Goal: Information Seeking & Learning: Learn about a topic

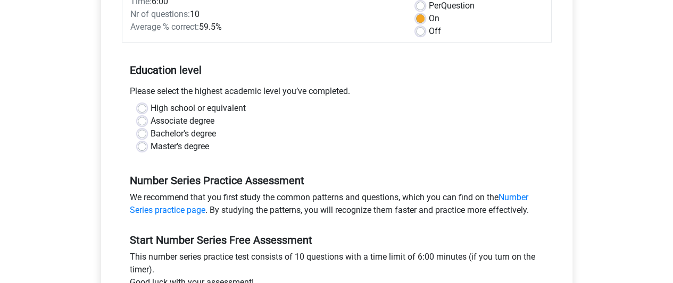
scroll to position [165, 0]
click at [170, 146] on label "Master's degree" at bounding box center [179, 146] width 58 height 13
click at [146, 146] on input "Master's degree" at bounding box center [142, 145] width 9 height 11
radio input "true"
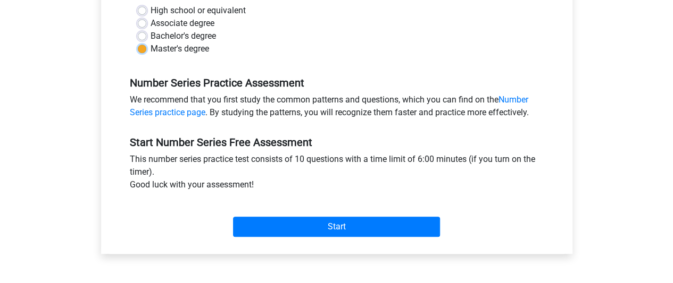
scroll to position [266, 0]
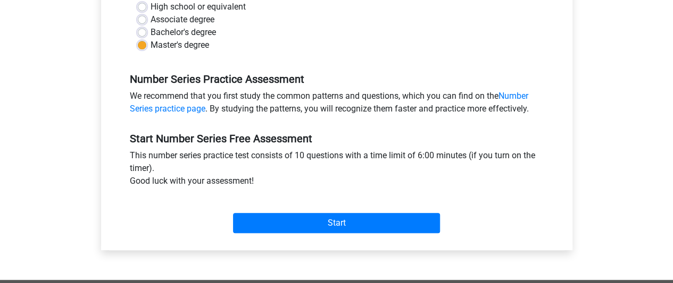
click at [329, 241] on div "Category: Number Series Time: 6:00 Nr of questions: 10 Average % correct: 59.5%…" at bounding box center [336, 54] width 455 height 391
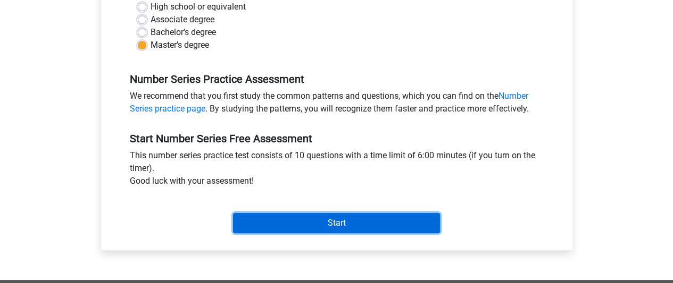
click at [346, 219] on input "Start" at bounding box center [336, 223] width 207 height 20
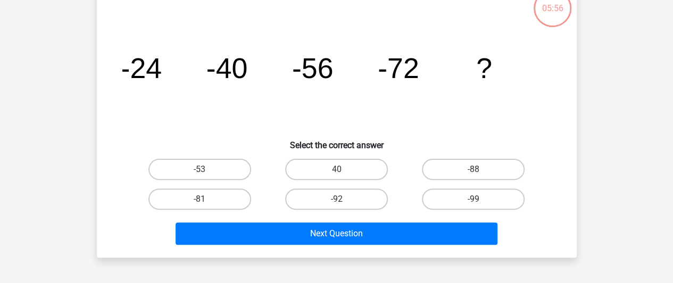
scroll to position [25, 0]
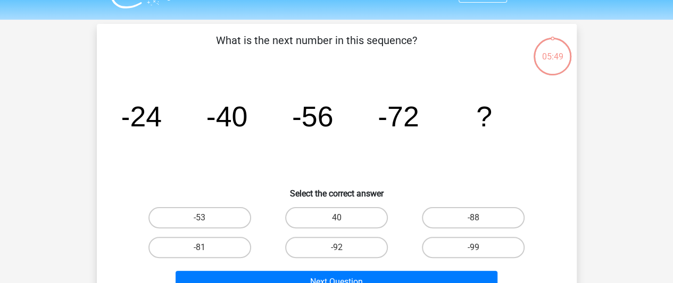
click at [474, 224] on input "-88" at bounding box center [476, 221] width 7 height 7
radio input "true"
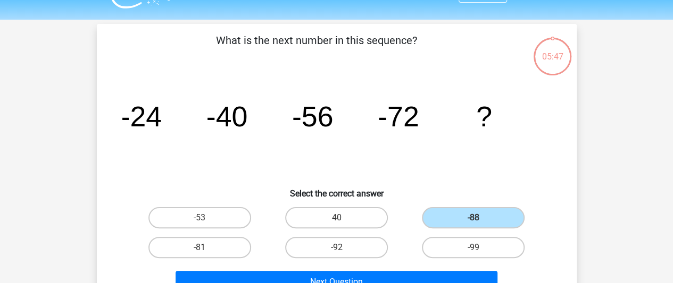
scroll to position [38, 0]
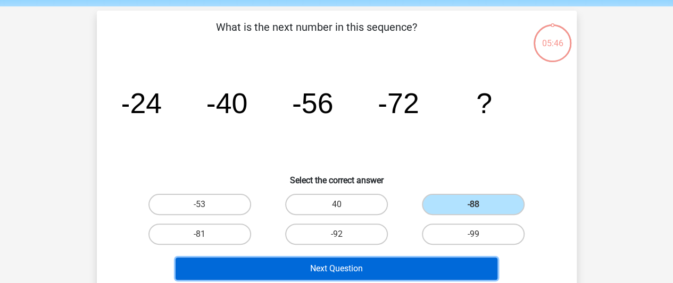
click at [403, 271] on button "Next Question" at bounding box center [336, 269] width 322 height 22
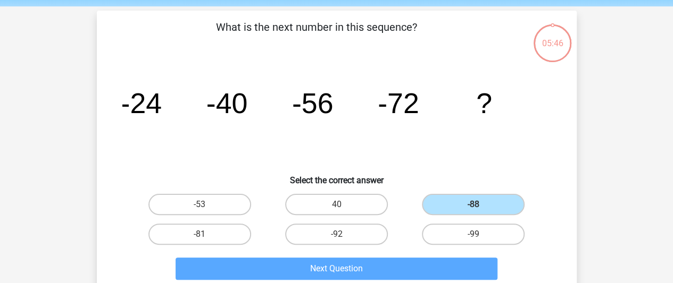
scroll to position [49, 0]
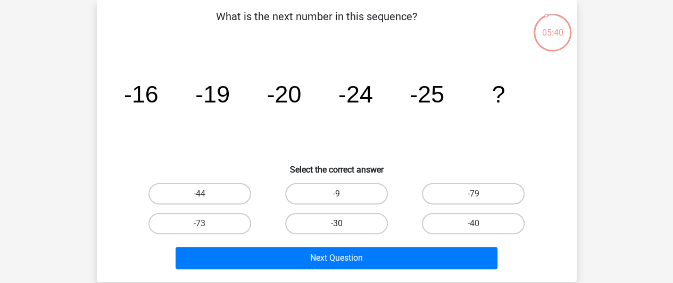
click at [331, 223] on label "-30" at bounding box center [336, 223] width 103 height 21
click at [336, 224] on input "-30" at bounding box center [339, 227] width 7 height 7
radio input "true"
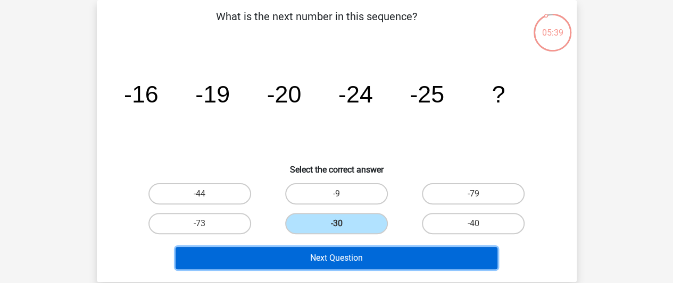
click at [343, 263] on button "Next Question" at bounding box center [336, 258] width 322 height 22
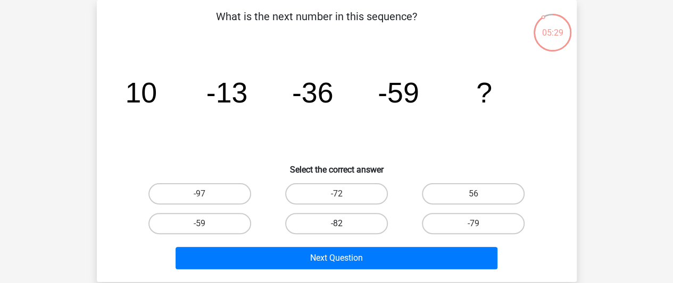
click at [356, 222] on label "-82" at bounding box center [336, 223] width 103 height 21
click at [343, 224] on input "-82" at bounding box center [339, 227] width 7 height 7
radio input "true"
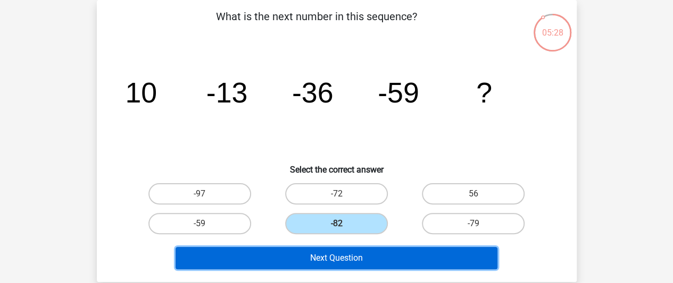
click at [356, 257] on button "Next Question" at bounding box center [336, 258] width 322 height 22
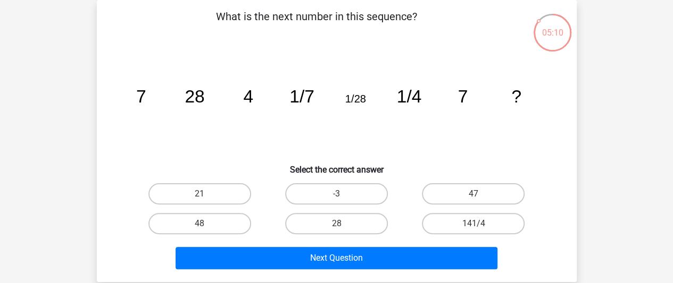
click at [297, 128] on icon "image/svg+xml 7 28 4 1/7 1/28 1/4 7 ?" at bounding box center [336, 102] width 429 height 107
click at [236, 125] on icon "image/svg+xml 7 28 4 1/7 1/28 1/4 7 ?" at bounding box center [336, 102] width 429 height 107
click at [107, 107] on div "What is the next number in this sequence? image/svg+xml 7 28 4 1/7 1/28 1/4 7 ?…" at bounding box center [336, 141] width 471 height 265
click at [329, 223] on label "28" at bounding box center [336, 223] width 103 height 21
click at [336, 224] on input "28" at bounding box center [339, 227] width 7 height 7
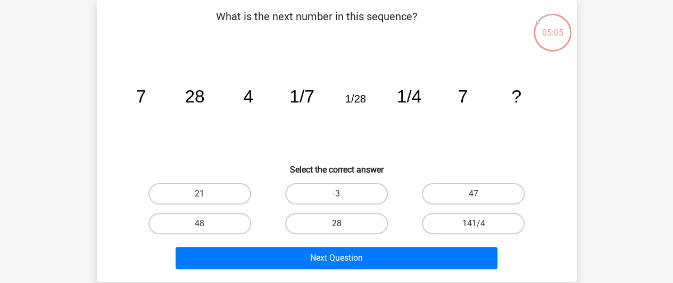
radio input "true"
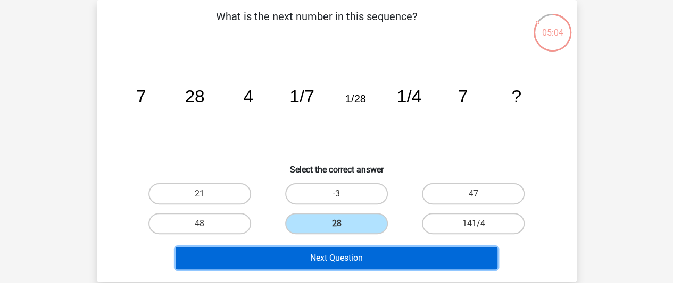
click at [364, 262] on button "Next Question" at bounding box center [336, 258] width 322 height 22
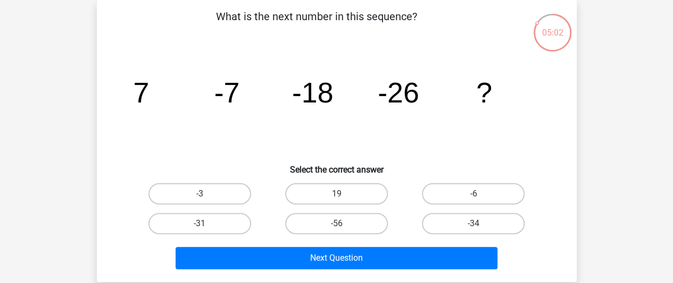
click at [124, 118] on icon "image/svg+xml 7 -7 -18 -26 ?" at bounding box center [336, 102] width 429 height 107
click at [245, 126] on icon "image/svg+xml 7 -7 -18 -26 ?" at bounding box center [336, 102] width 429 height 107
click at [278, 137] on icon "image/svg+xml 7 -7 -18 -26 ?" at bounding box center [336, 102] width 429 height 107
click at [305, 125] on icon "image/svg+xml 7 -7 -18 -26 ?" at bounding box center [336, 102] width 429 height 107
click at [218, 109] on icon "image/svg+xml 7 -7 -18 -26 ?" at bounding box center [336, 102] width 429 height 107
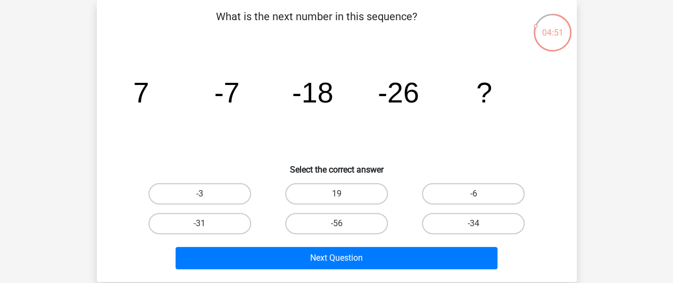
click at [354, 133] on icon "image/svg+xml 7 -7 -18 -26 ?" at bounding box center [336, 102] width 429 height 107
click at [315, 111] on icon "image/svg+xml 7 -7 -18 -26 ?" at bounding box center [336, 102] width 429 height 107
click at [329, 130] on icon "image/svg+xml 7 -7 -18 -26 ?" at bounding box center [336, 102] width 429 height 107
click at [387, 146] on icon "image/svg+xml 7 -7 -18 -26 ?" at bounding box center [336, 102] width 429 height 107
click at [493, 219] on label "-34" at bounding box center [473, 223] width 103 height 21
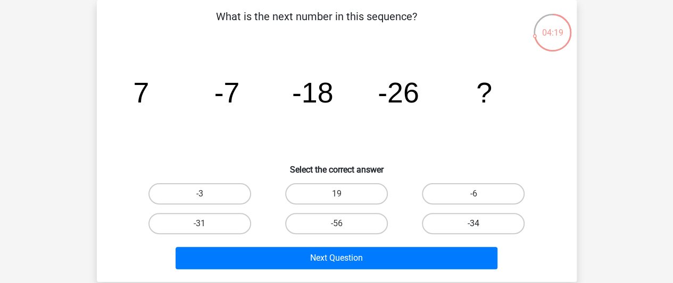
click at [480, 224] on input "-34" at bounding box center [476, 227] width 7 height 7
radio input "true"
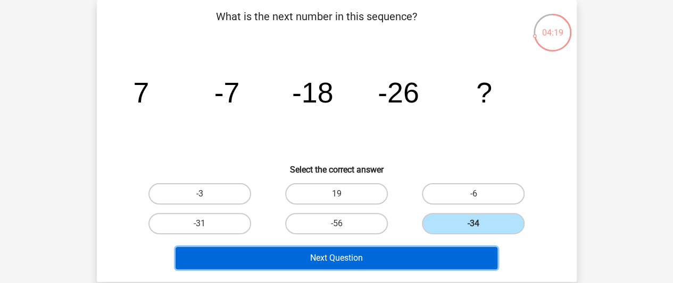
click at [446, 251] on button "Next Question" at bounding box center [336, 258] width 322 height 22
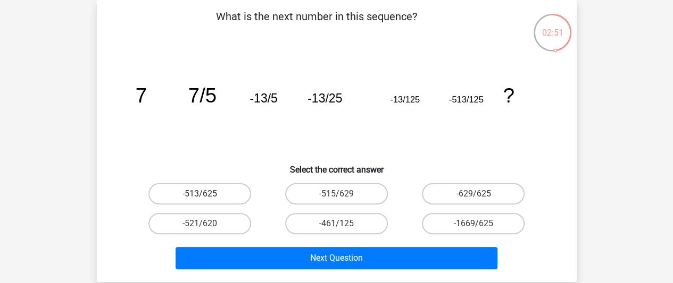
click at [208, 188] on label "-513/625" at bounding box center [199, 193] width 103 height 21
click at [206, 194] on input "-513/625" at bounding box center [202, 197] width 7 height 7
radio input "true"
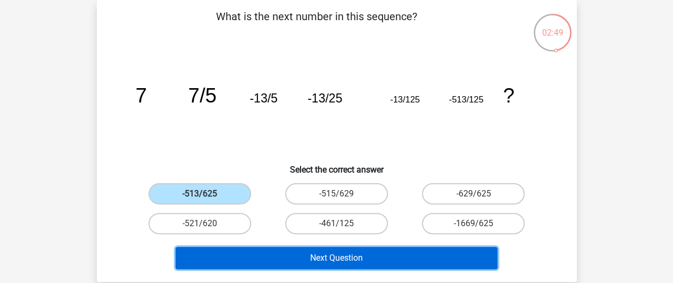
click at [347, 255] on button "Next Question" at bounding box center [336, 258] width 322 height 22
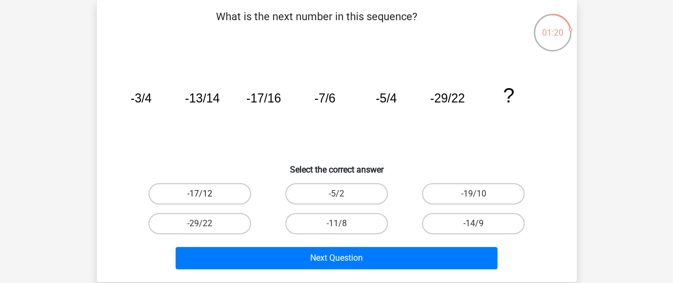
click at [230, 201] on label "-17/12" at bounding box center [199, 193] width 103 height 21
click at [206, 201] on input "-17/12" at bounding box center [202, 197] width 7 height 7
radio input "true"
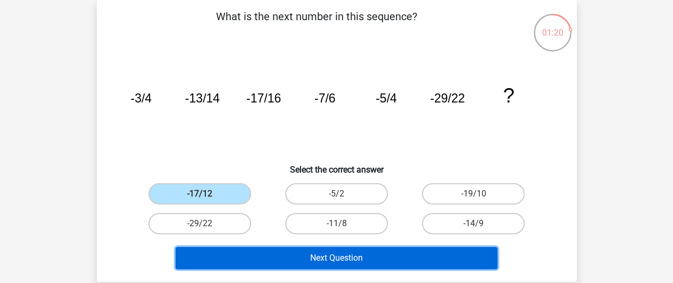
click at [298, 248] on button "Next Question" at bounding box center [336, 258] width 322 height 22
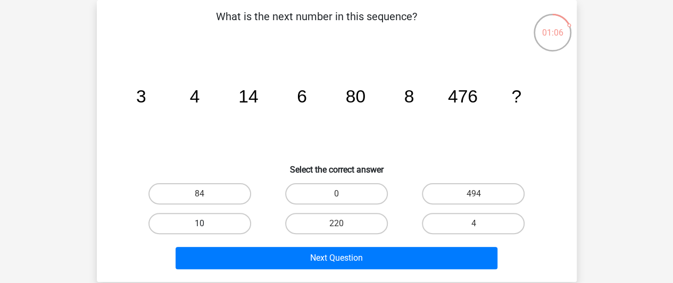
click at [206, 221] on label "10" at bounding box center [199, 223] width 103 height 21
click at [206, 224] on input "10" at bounding box center [202, 227] width 7 height 7
radio input "true"
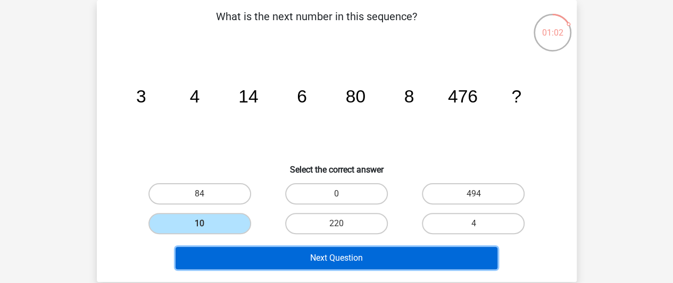
click at [313, 257] on button "Next Question" at bounding box center [336, 258] width 322 height 22
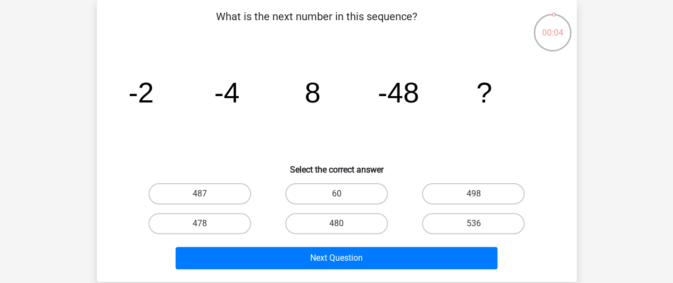
click at [339, 227] on input "480" at bounding box center [339, 227] width 7 height 7
radio input "true"
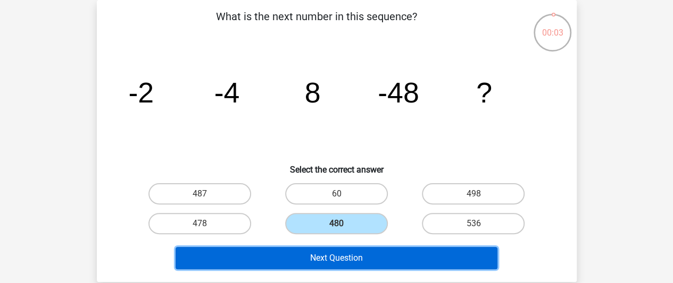
click at [354, 252] on button "Next Question" at bounding box center [336, 258] width 322 height 22
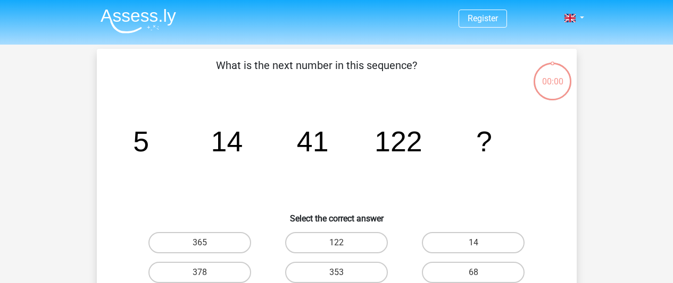
scroll to position [49, 0]
